Goal: Task Accomplishment & Management: Manage account settings

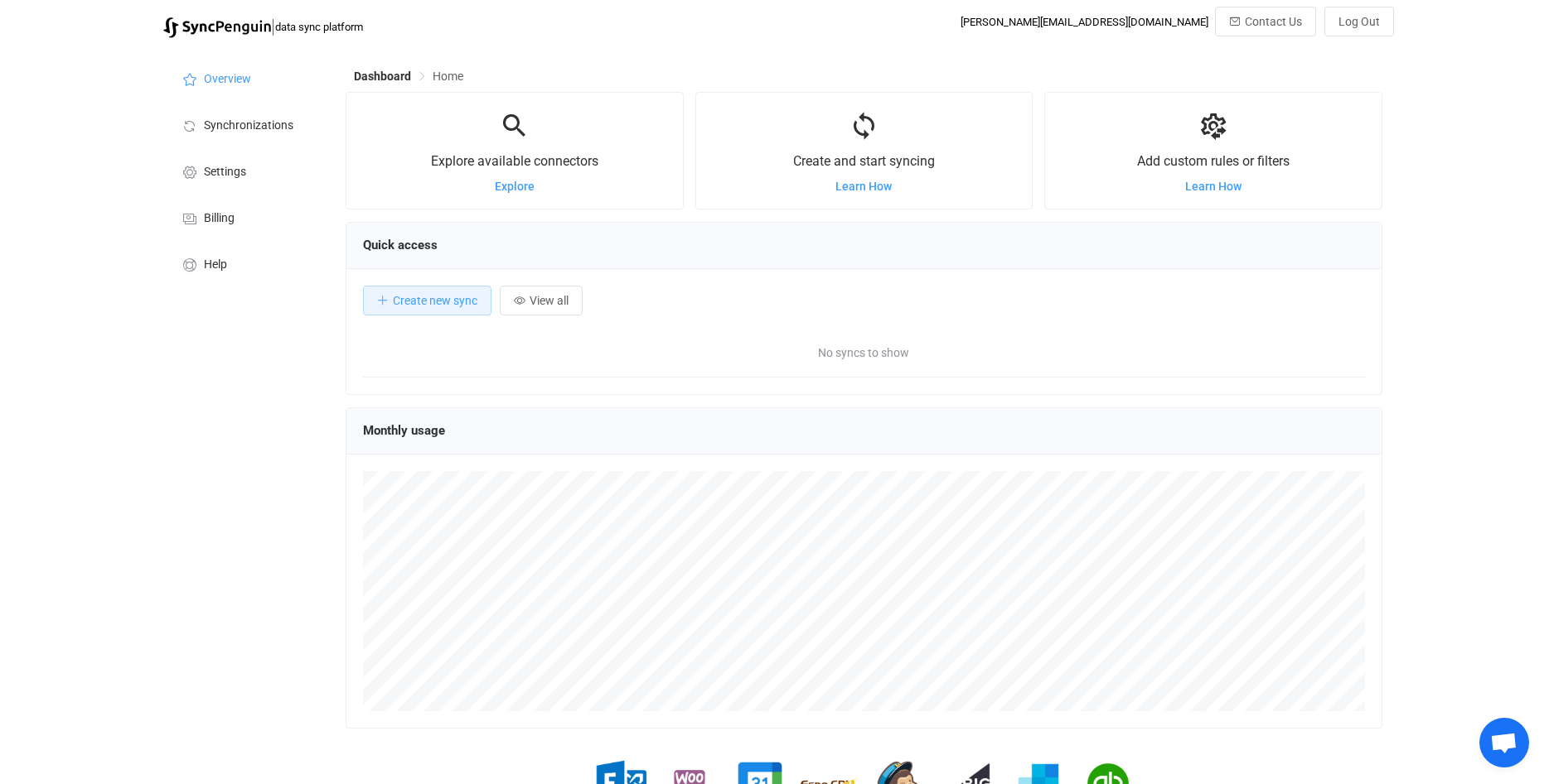
scroll to position [321, 1037]
click at [239, 120] on span "Synchronizations" at bounding box center [249, 126] width 90 height 13
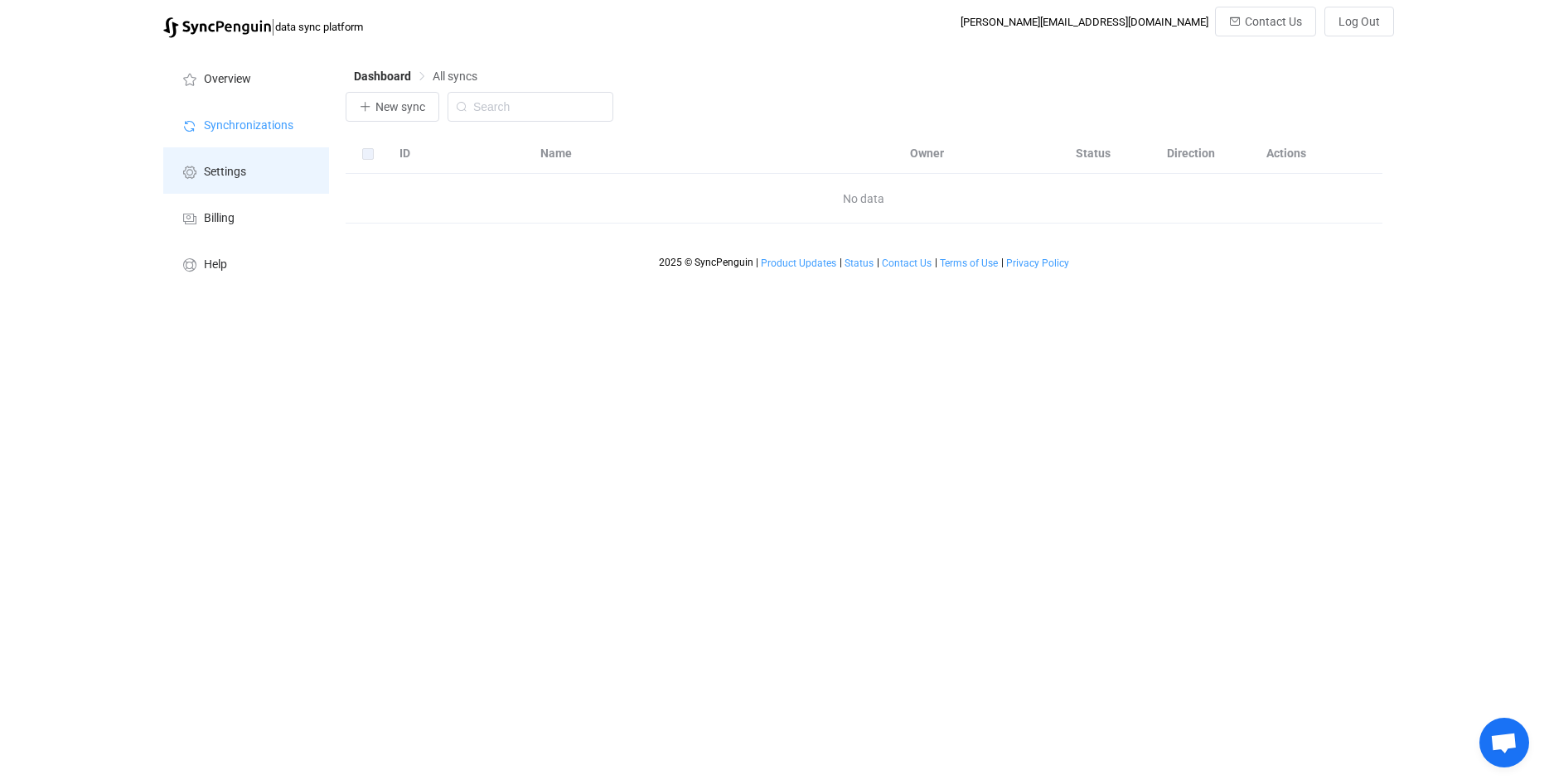
click at [209, 158] on li "Settings" at bounding box center [246, 170] width 165 height 46
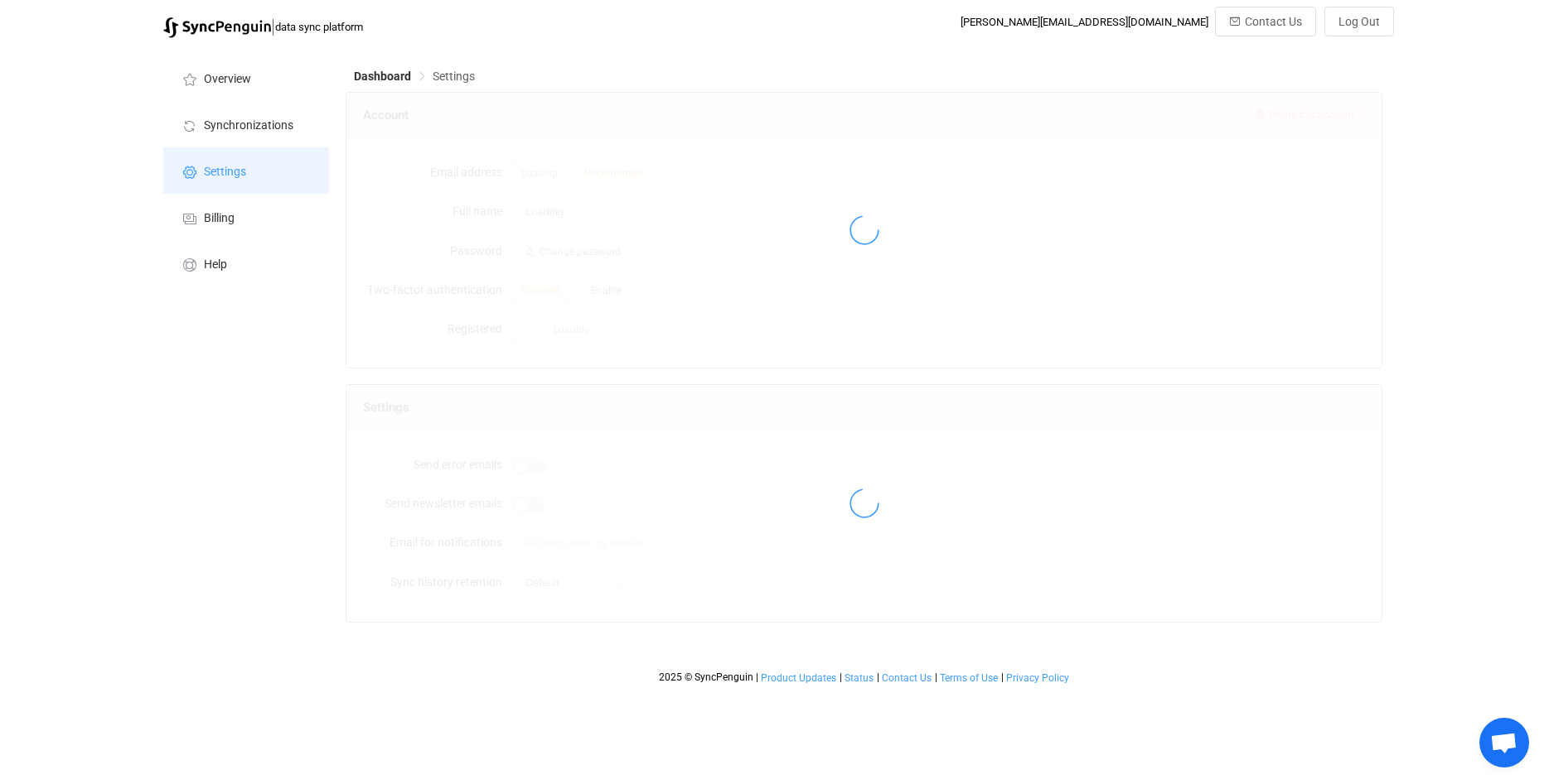
type input "[PERSON_NAME]"
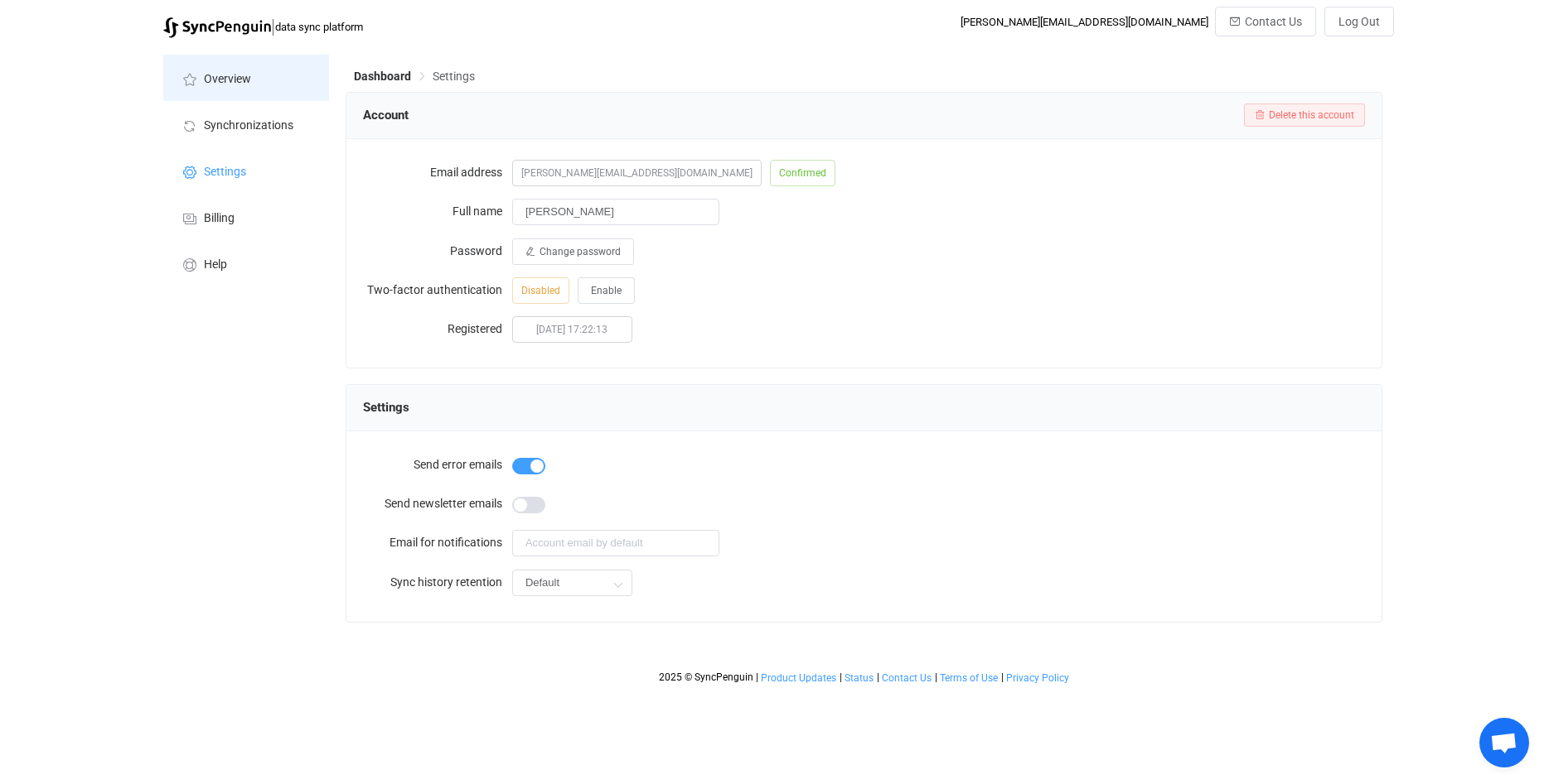
click at [217, 83] on span "Overview" at bounding box center [227, 79] width 47 height 13
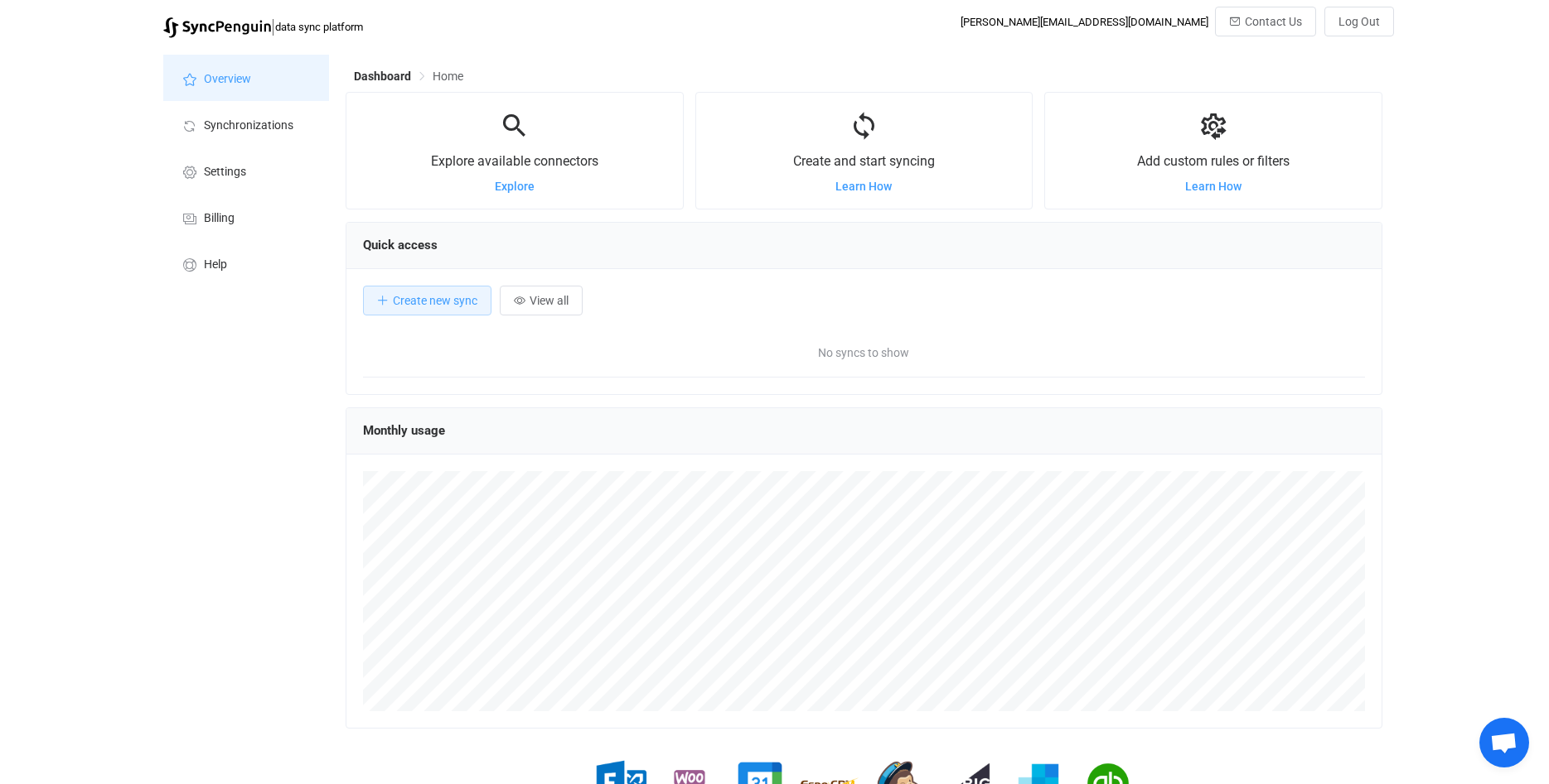
scroll to position [321, 1037]
click at [226, 170] on span "Settings" at bounding box center [225, 171] width 42 height 13
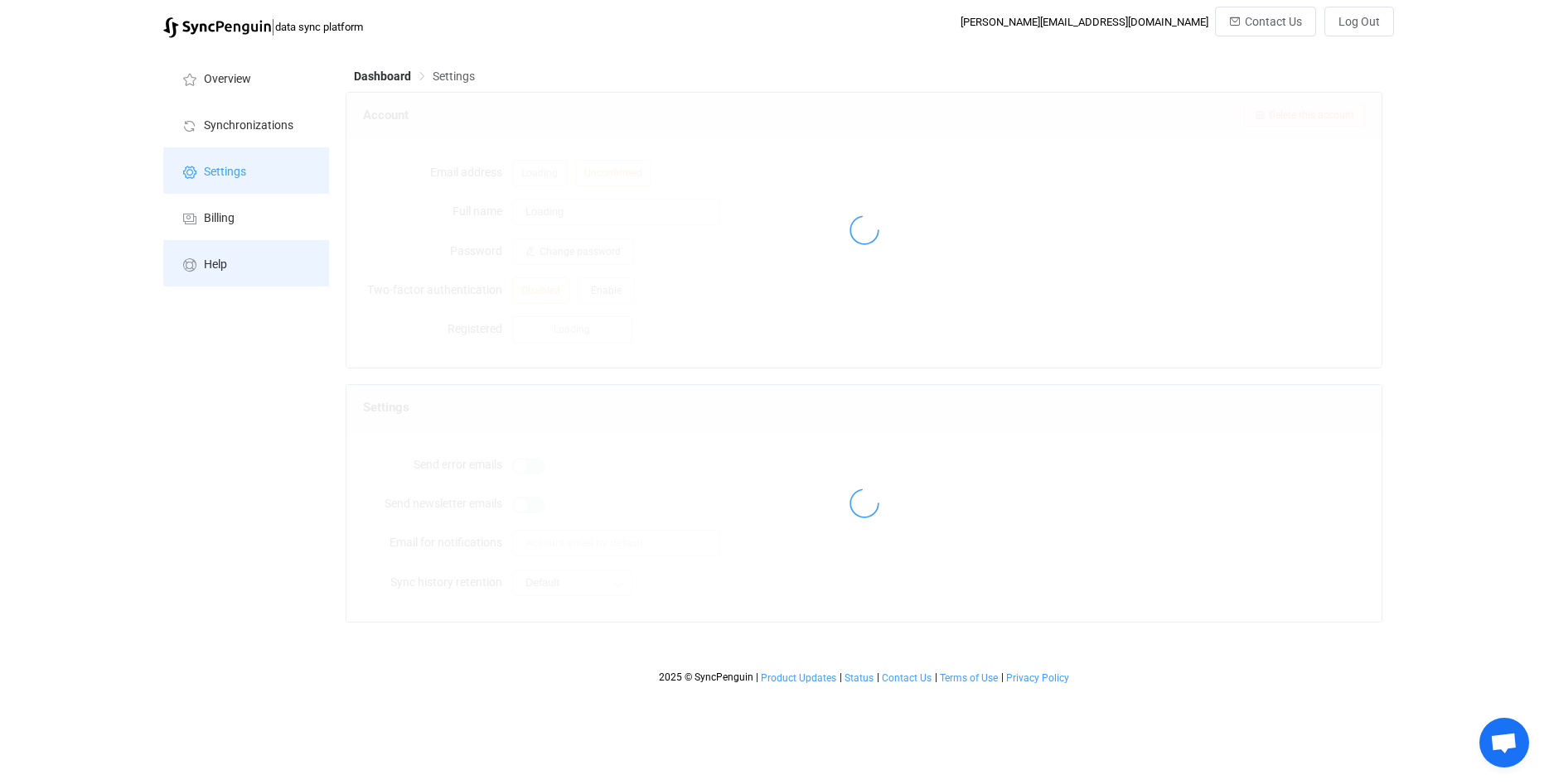
type input "[PERSON_NAME]"
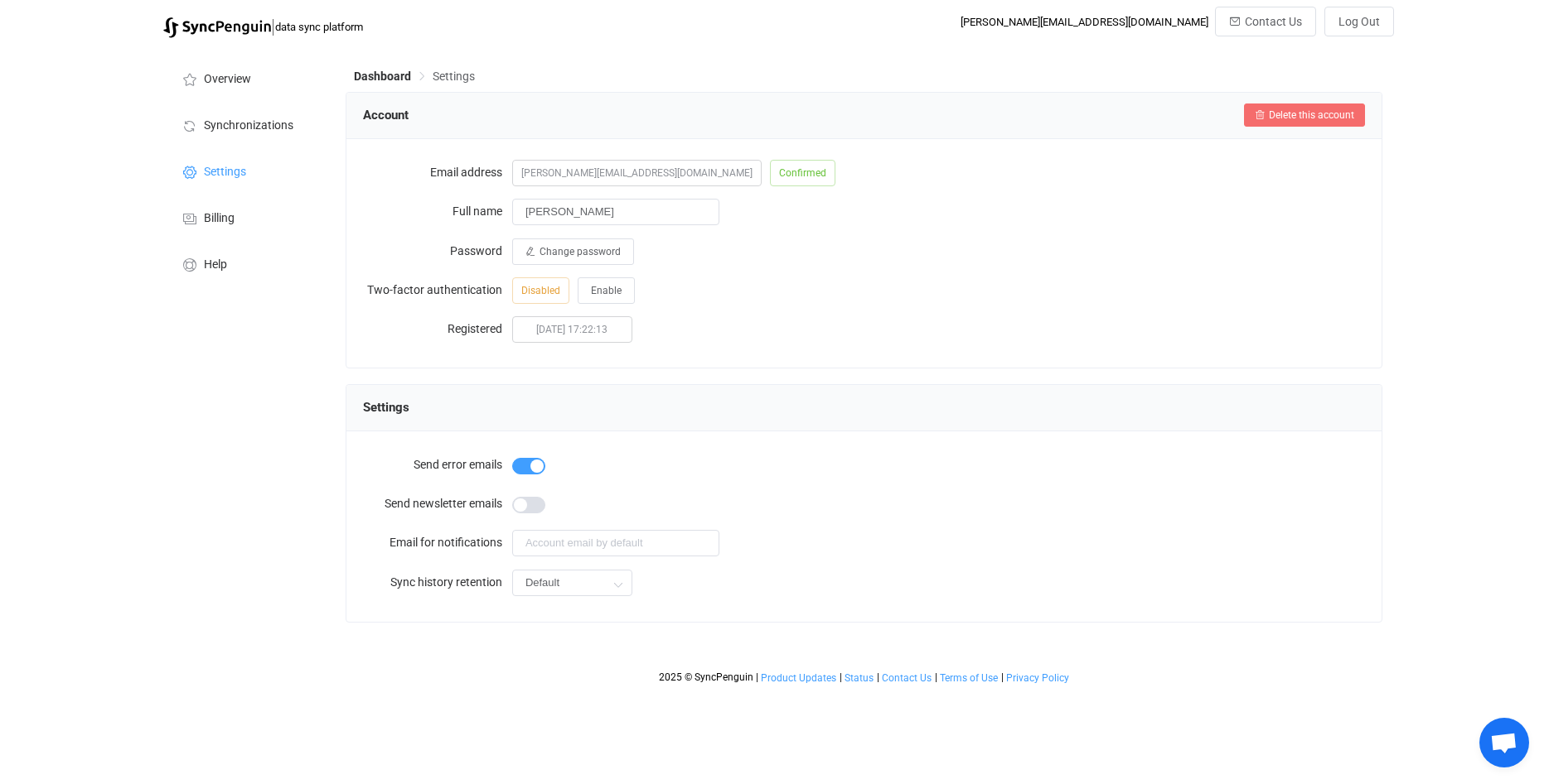
click at [1302, 115] on span "Delete this account" at bounding box center [1311, 114] width 85 height 11
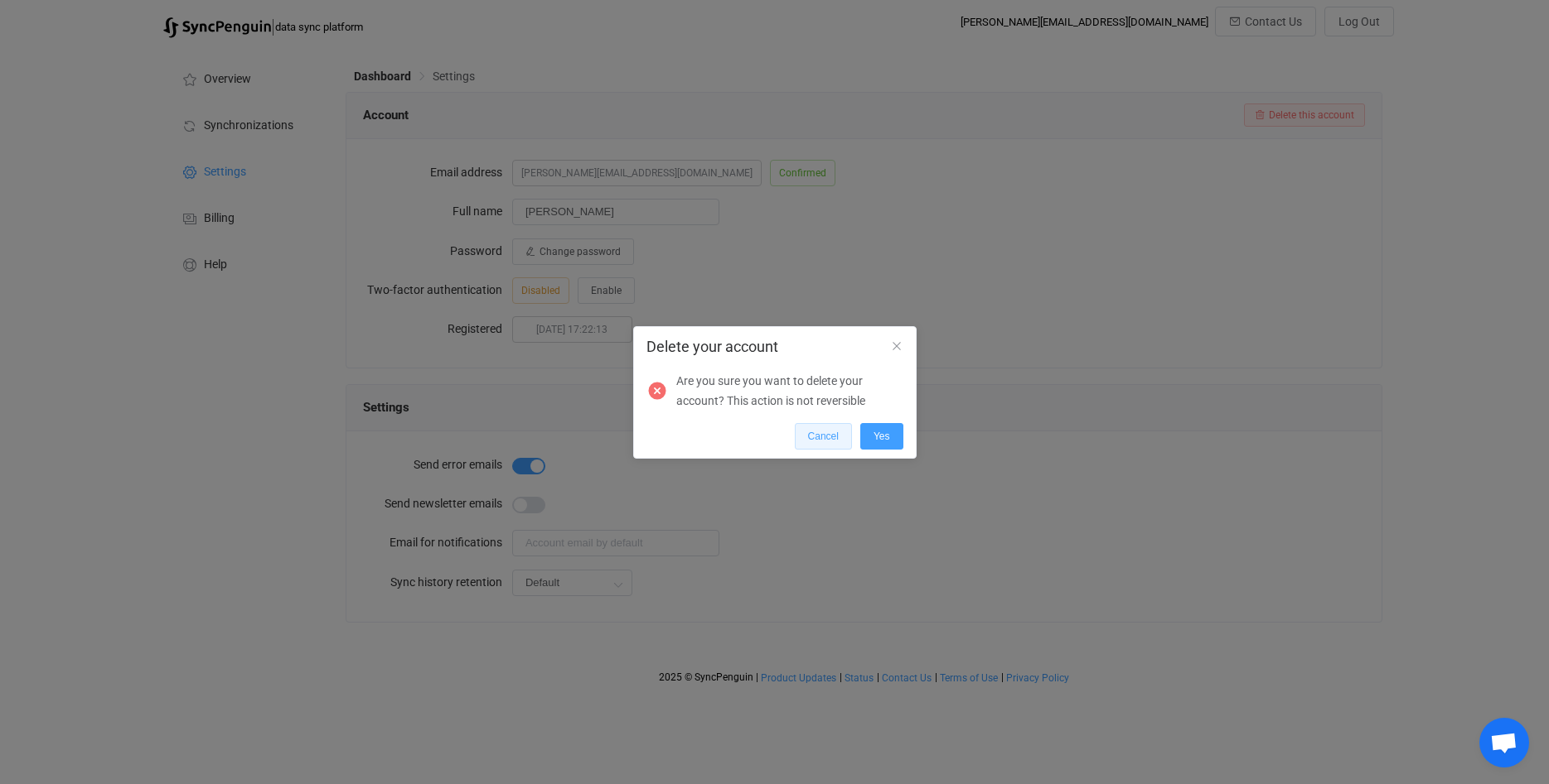
click at [822, 434] on span "Cancel" at bounding box center [823, 435] width 31 height 11
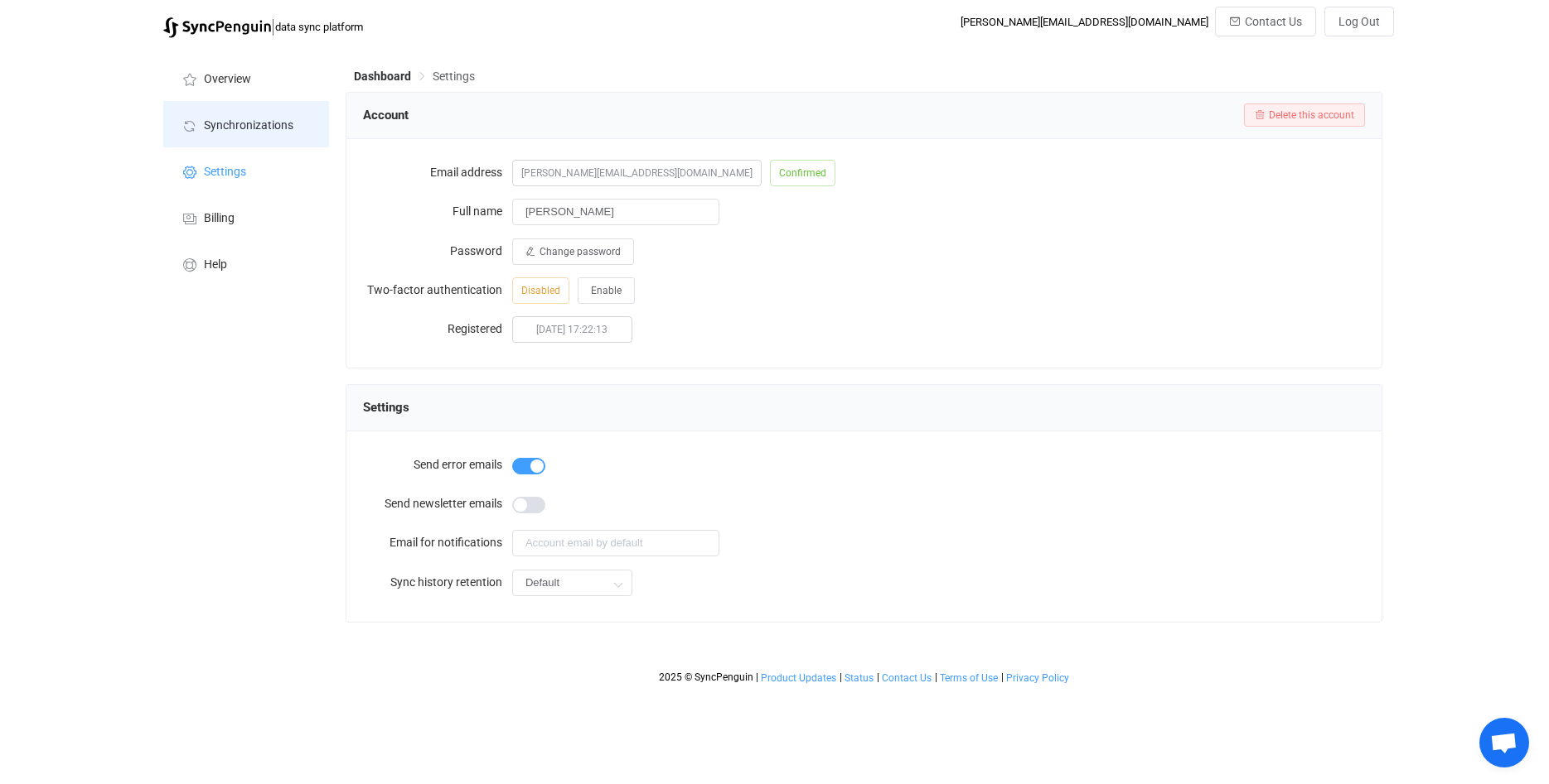
click at [260, 121] on span "Synchronizations" at bounding box center [249, 126] width 90 height 13
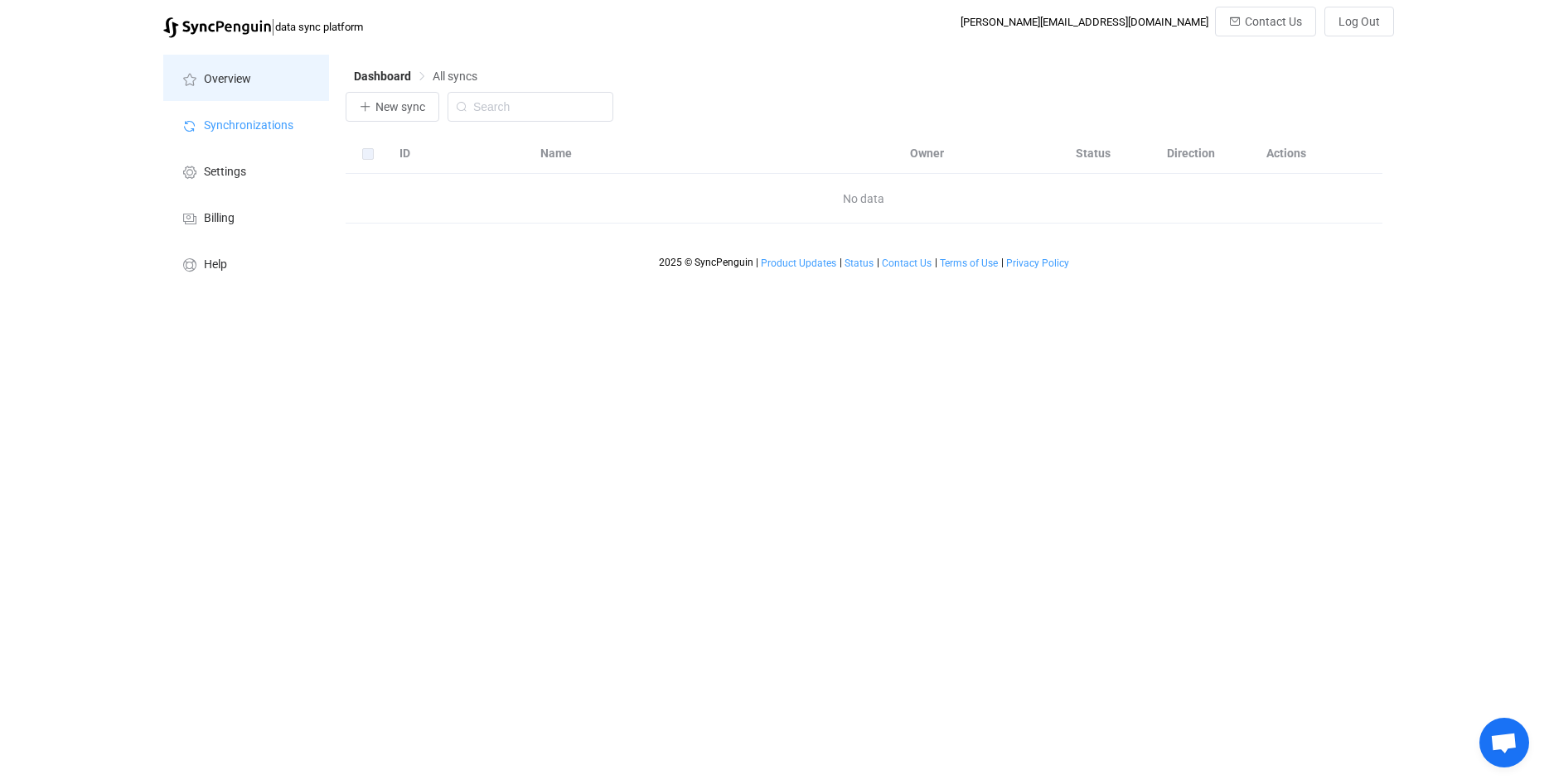
click at [217, 78] on span "Overview" at bounding box center [227, 79] width 47 height 13
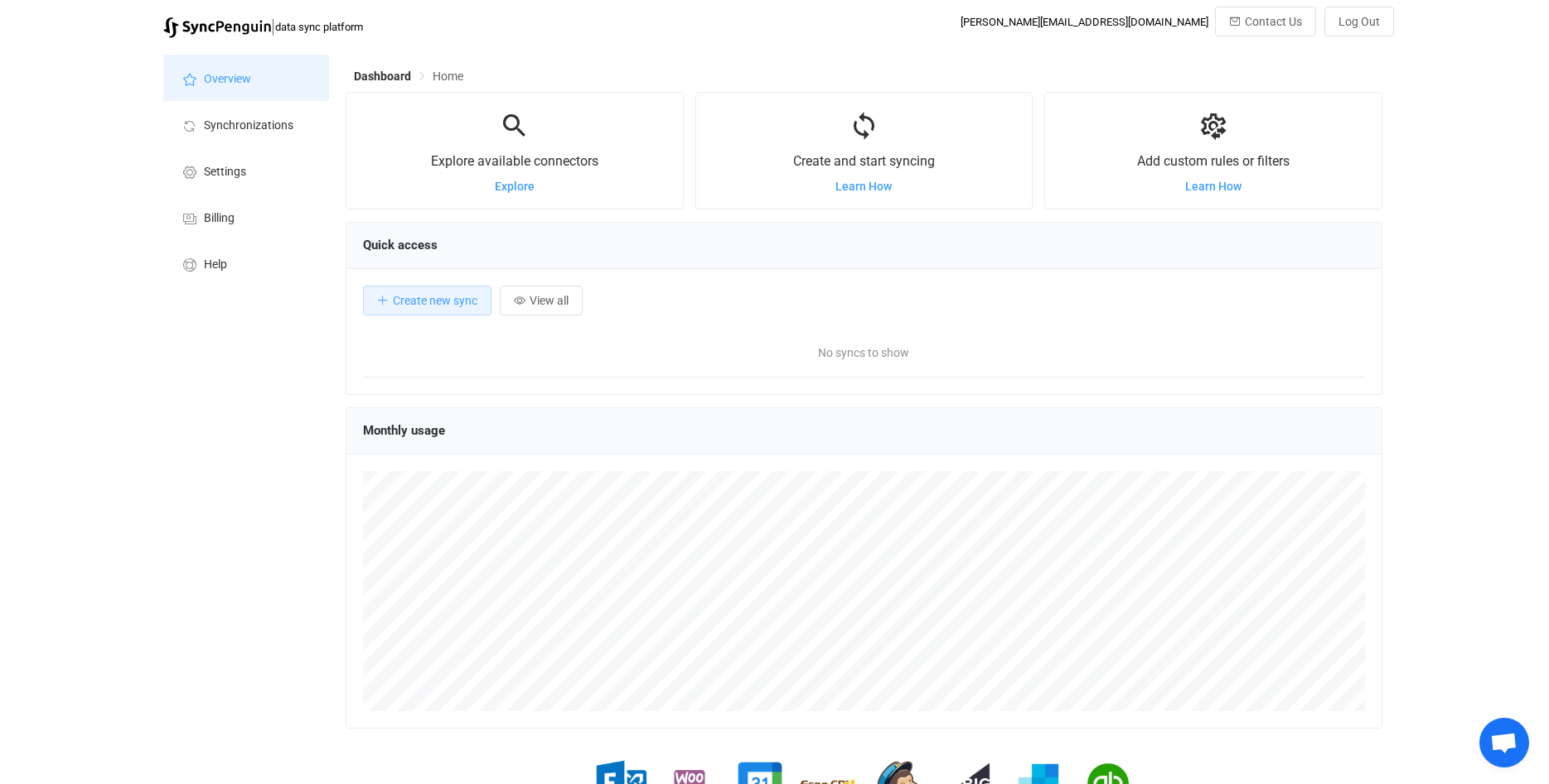
scroll to position [321, 1037]
click at [212, 218] on span "Billing" at bounding box center [220, 218] width 31 height 13
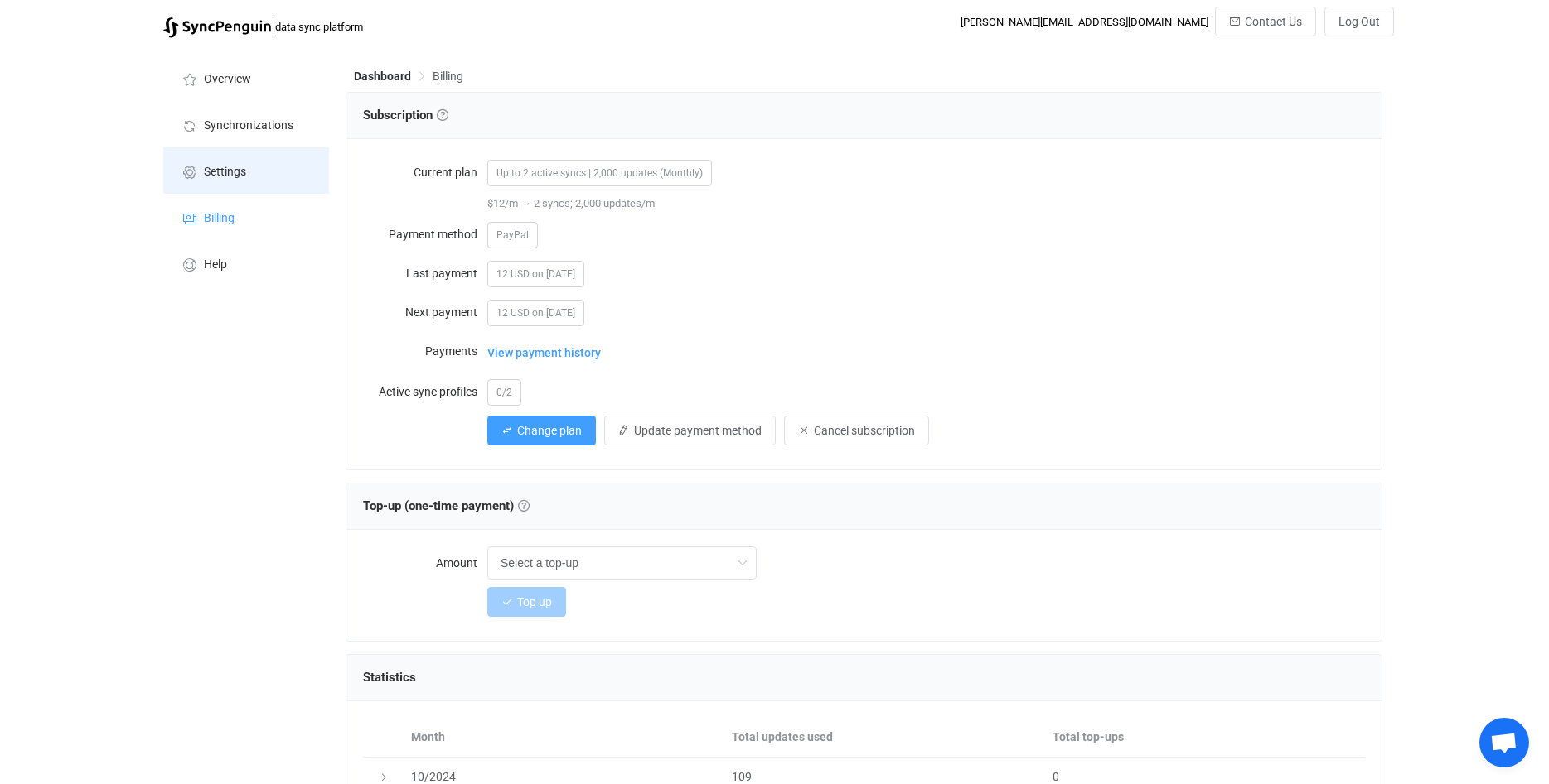
click at [236, 165] on li "Settings" at bounding box center [246, 170] width 165 height 46
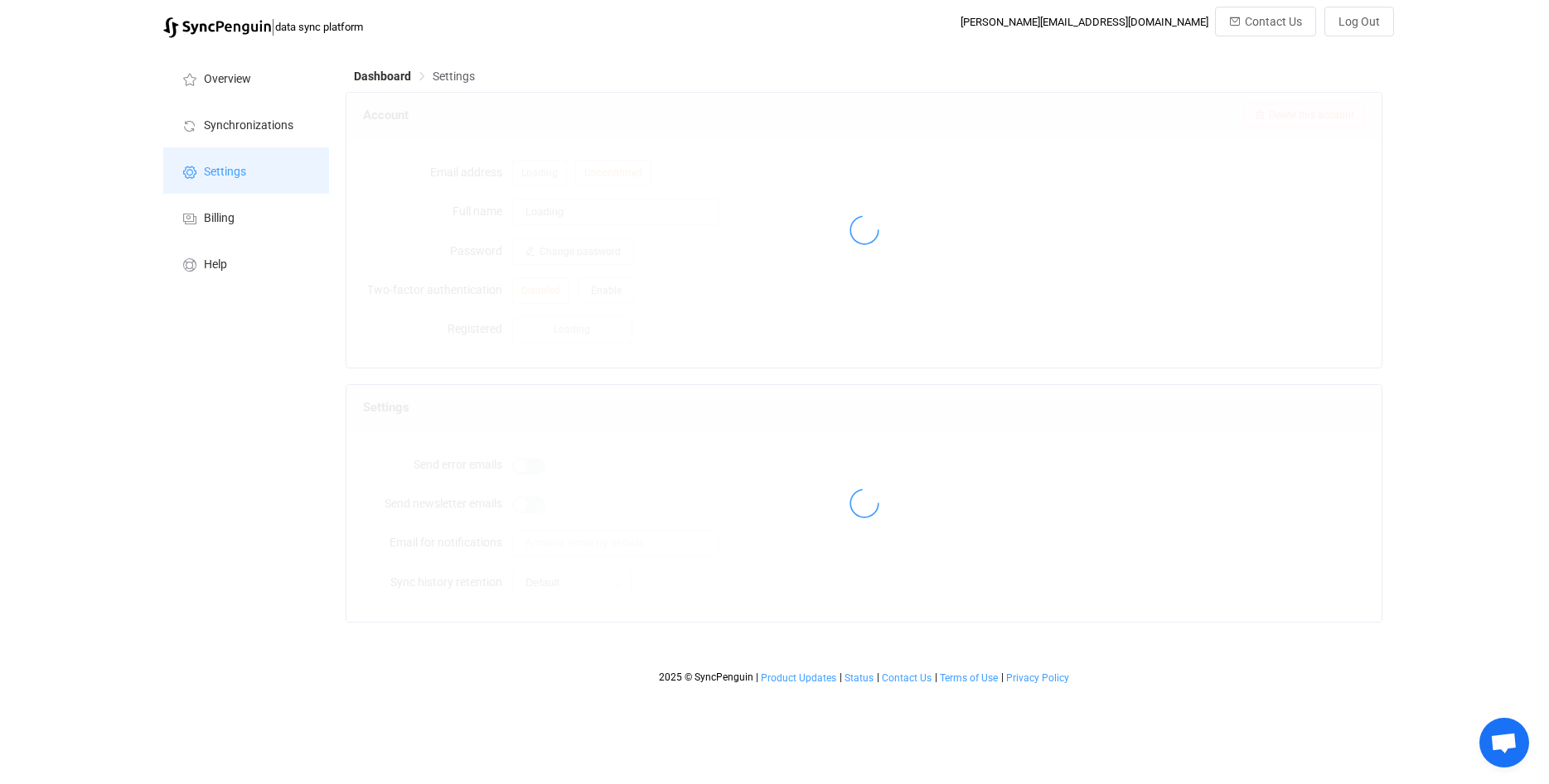
type input "[PERSON_NAME]"
